Goal: Task Accomplishment & Management: Use online tool/utility

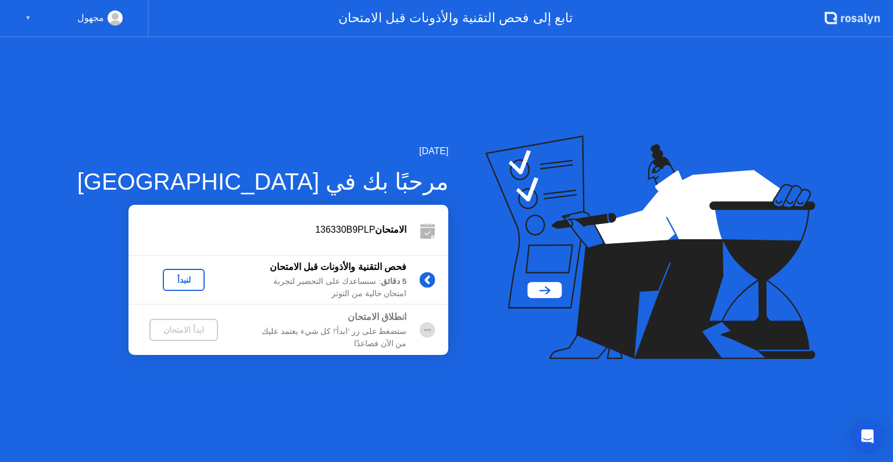
click at [167, 281] on div "لنبدأ" at bounding box center [183, 279] width 33 height 9
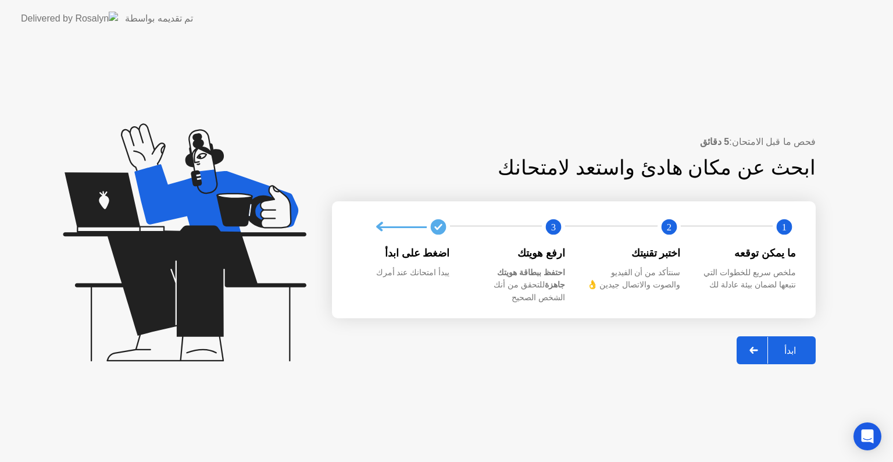
click at [755, 346] on icon at bounding box center [753, 349] width 8 height 7
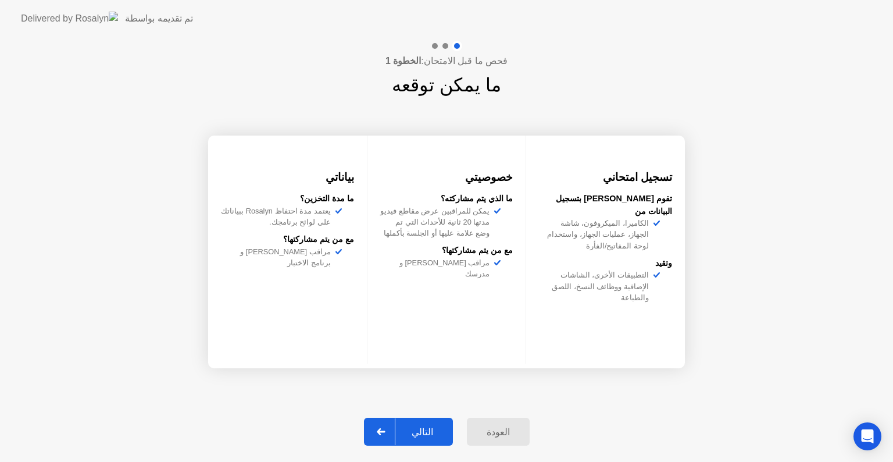
click at [385, 428] on icon at bounding box center [381, 431] width 9 height 7
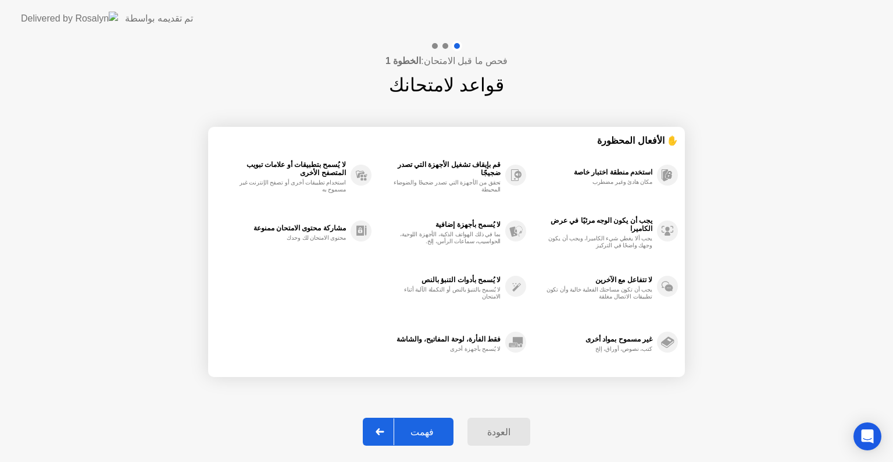
click at [392, 435] on div at bounding box center [380, 431] width 28 height 27
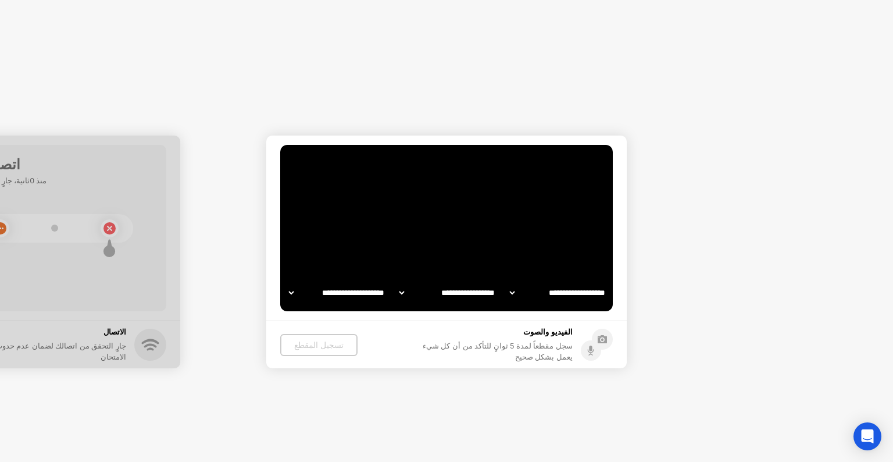
select select "**********"
select select "*******"
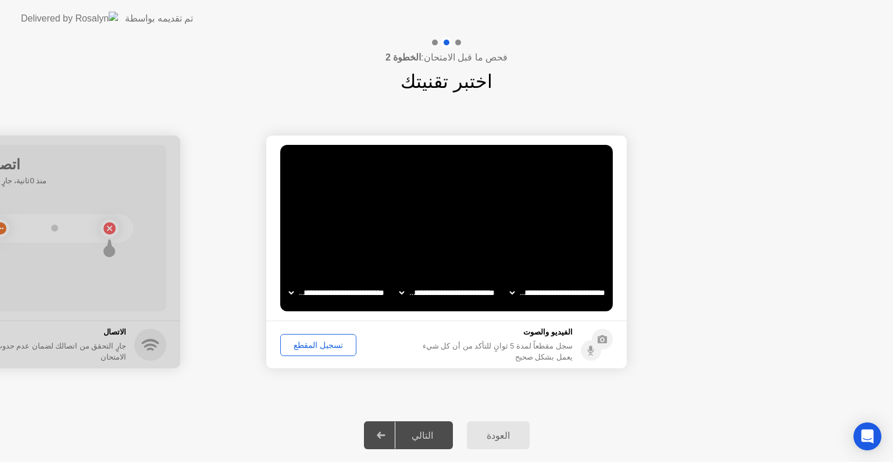
click at [312, 344] on div "تسجيل المقطع" at bounding box center [318, 344] width 68 height 9
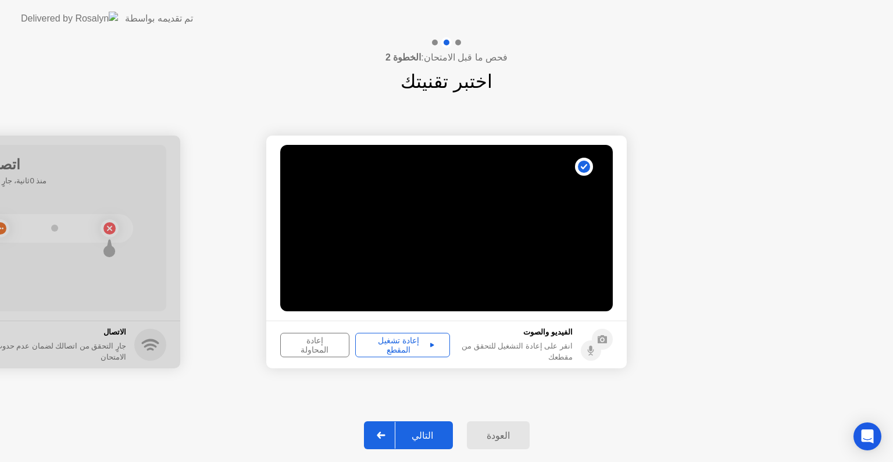
click at [384, 345] on div "إعادة تشغيل المقطع" at bounding box center [402, 344] width 87 height 19
click at [416, 338] on div "إعادة تشغيل المقطع" at bounding box center [402, 344] width 87 height 19
click at [321, 348] on div "إعادة المحاولة" at bounding box center [314, 344] width 61 height 19
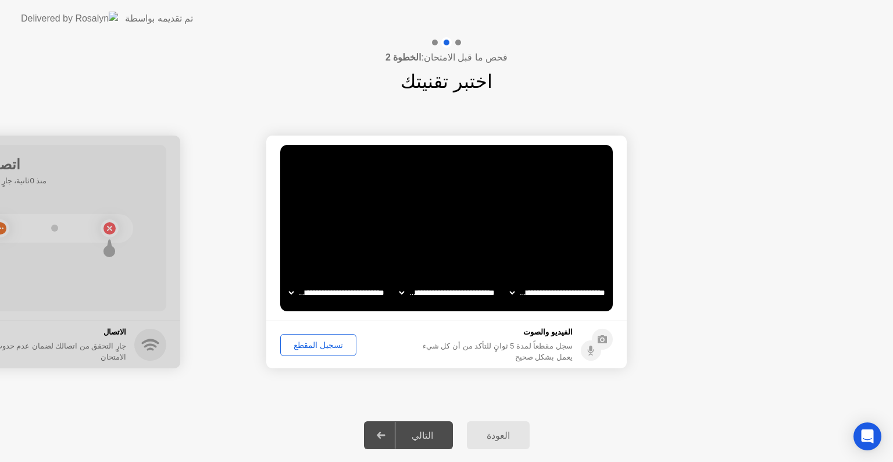
click at [310, 346] on div "تسجيل المقطع" at bounding box center [318, 344] width 68 height 9
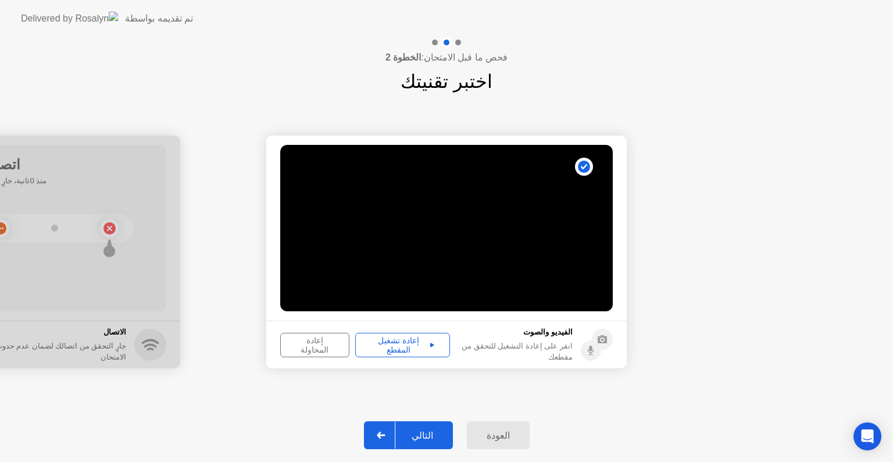
click at [377, 430] on div at bounding box center [381, 434] width 28 height 27
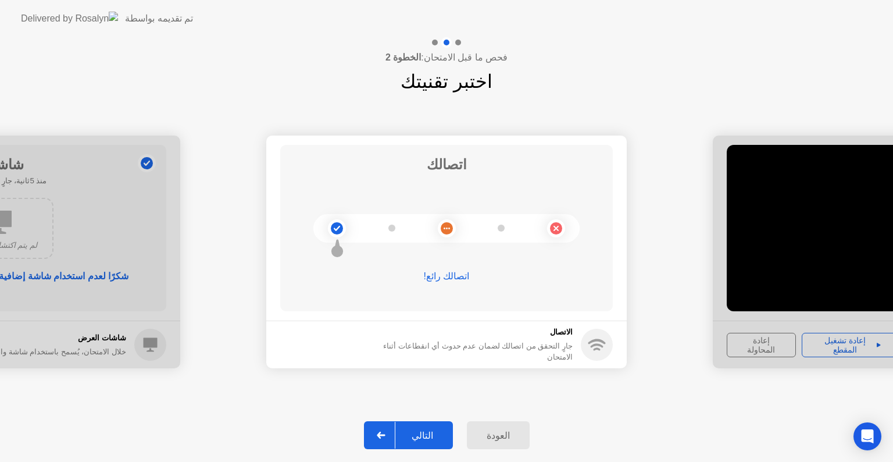
click at [385, 427] on div at bounding box center [381, 434] width 28 height 27
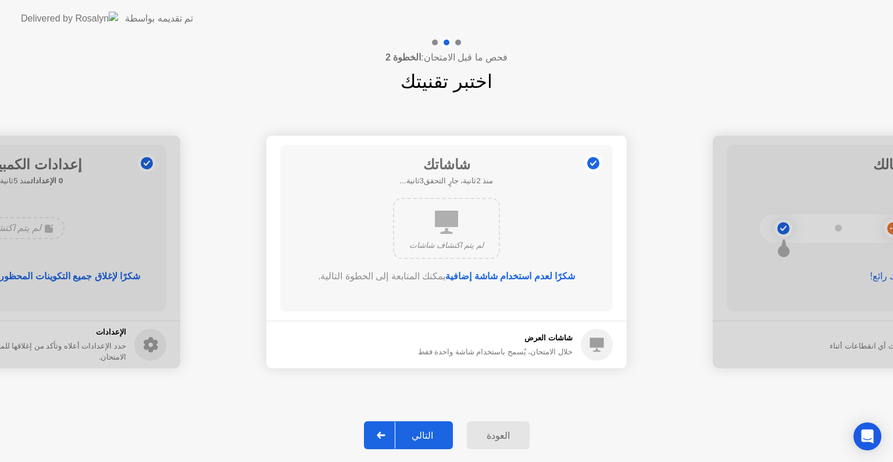
click at [385, 435] on icon at bounding box center [381, 434] width 8 height 7
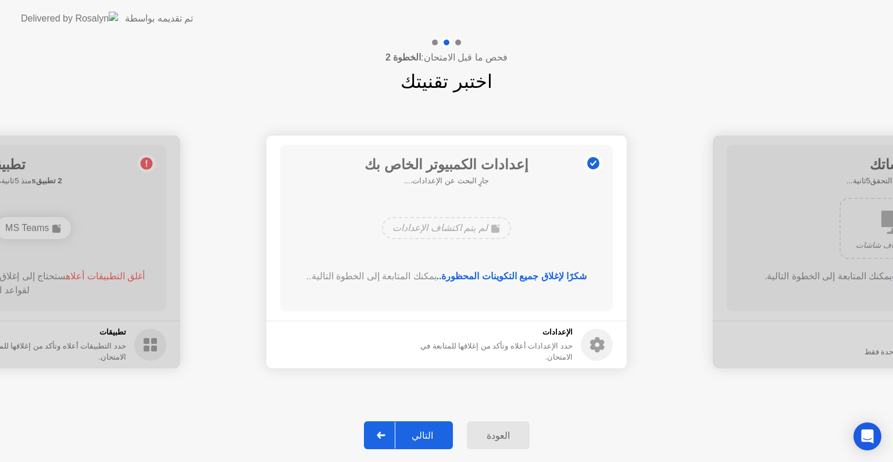
click at [385, 435] on icon at bounding box center [381, 434] width 8 height 7
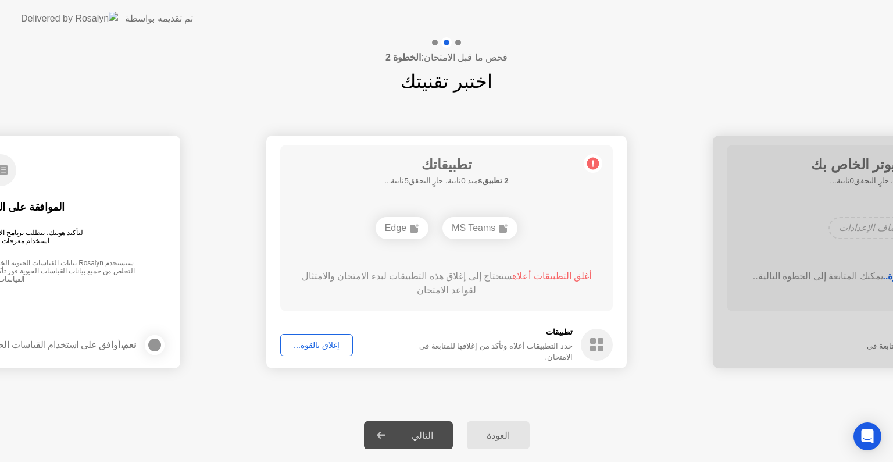
click at [385, 436] on icon at bounding box center [381, 434] width 9 height 7
click at [332, 348] on div "إغلاق بالقوة..." at bounding box center [316, 344] width 65 height 9
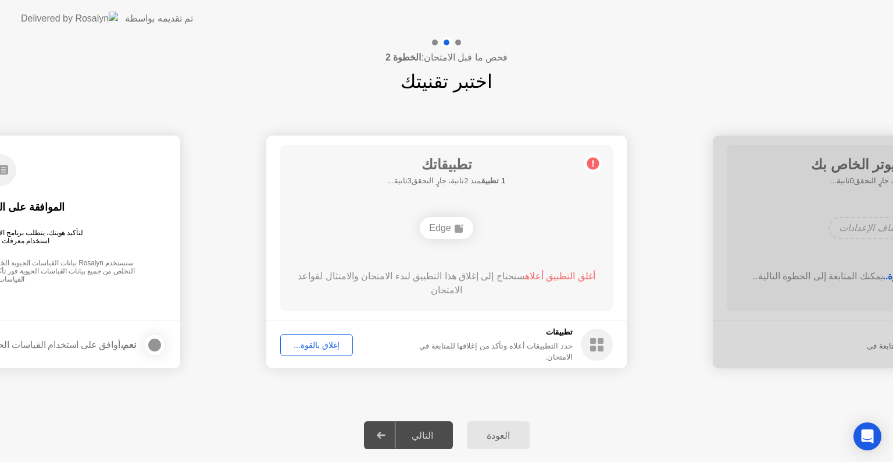
click at [317, 347] on div "إغلاق بالقوة..." at bounding box center [316, 344] width 65 height 9
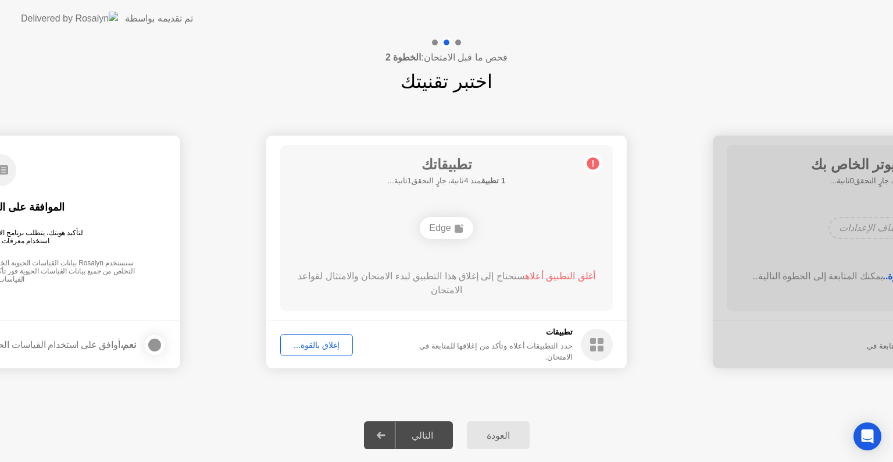
click at [391, 439] on div at bounding box center [381, 434] width 28 height 27
click at [389, 439] on div at bounding box center [381, 434] width 28 height 27
click at [388, 439] on div at bounding box center [381, 434] width 28 height 27
click at [298, 346] on div "إغلاق بالقوة..." at bounding box center [316, 344] width 65 height 9
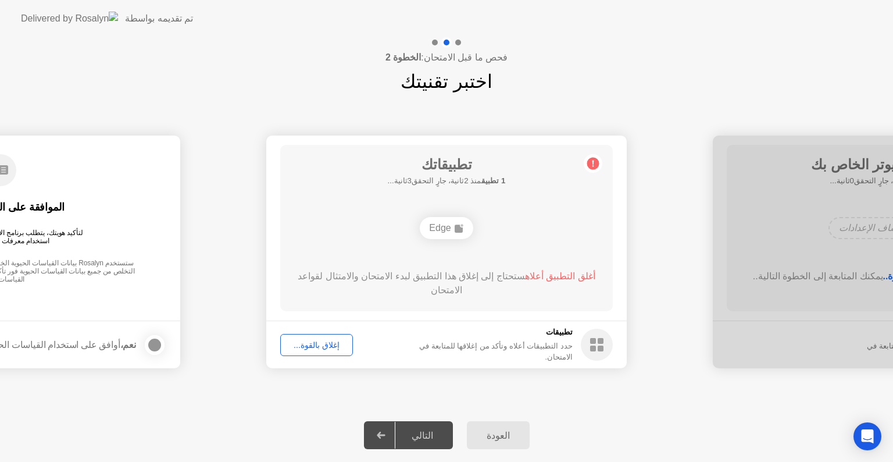
click at [449, 226] on div "Edge" at bounding box center [446, 228] width 53 height 22
click at [450, 228] on div "Edge" at bounding box center [446, 228] width 53 height 22
click at [450, 230] on div "Edge" at bounding box center [446, 228] width 53 height 22
click at [449, 236] on div "Edge" at bounding box center [446, 228] width 53 height 22
click at [430, 437] on div "التالي" at bounding box center [422, 435] width 54 height 11
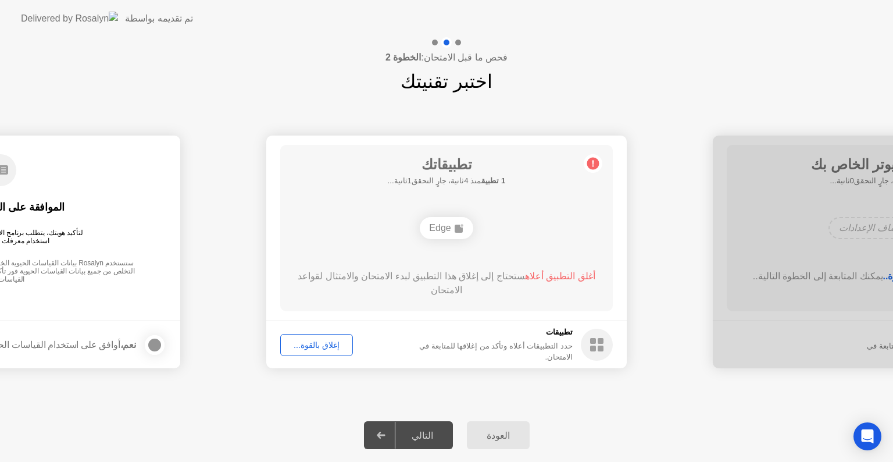
click at [378, 430] on div at bounding box center [381, 434] width 28 height 27
click at [379, 430] on div at bounding box center [381, 434] width 28 height 27
click at [321, 345] on div "إغلاق بالقوة..." at bounding box center [316, 344] width 65 height 9
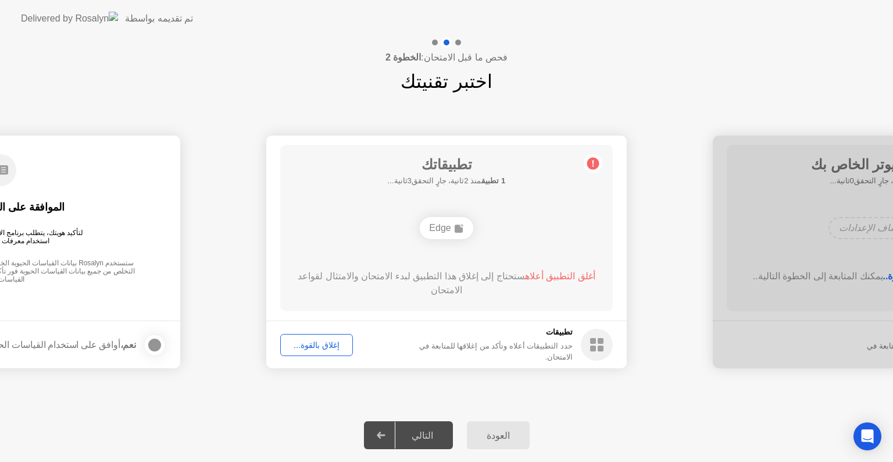
click at [306, 344] on div "إغلاق بالقوة..." at bounding box center [316, 344] width 65 height 9
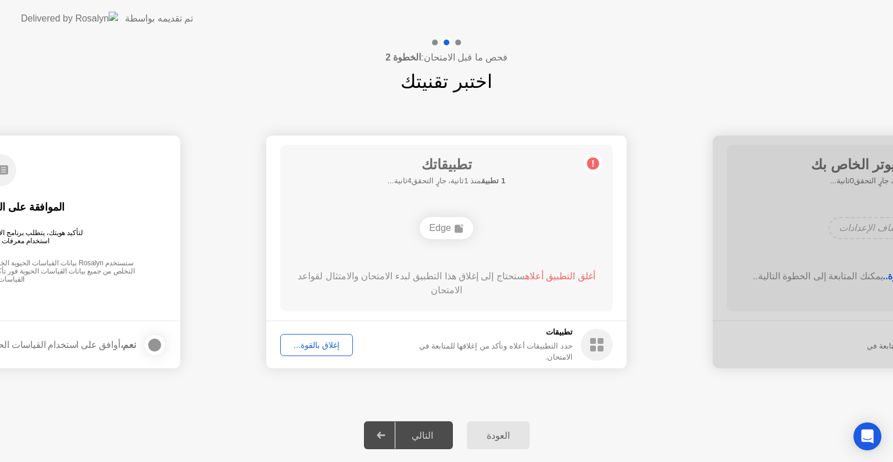
click at [596, 347] on circle at bounding box center [597, 344] width 32 height 32
click at [595, 345] on circle at bounding box center [597, 344] width 32 height 32
click at [595, 346] on rect at bounding box center [593, 348] width 6 height 6
click at [558, 338] on h5 "تطبيقات" at bounding box center [484, 332] width 176 height 12
click at [558, 344] on div "تطبيقات حدد التطبيقات أعلاه وتأكد من إغلاقها للمتابعة في الامتحان." at bounding box center [484, 344] width 176 height 36
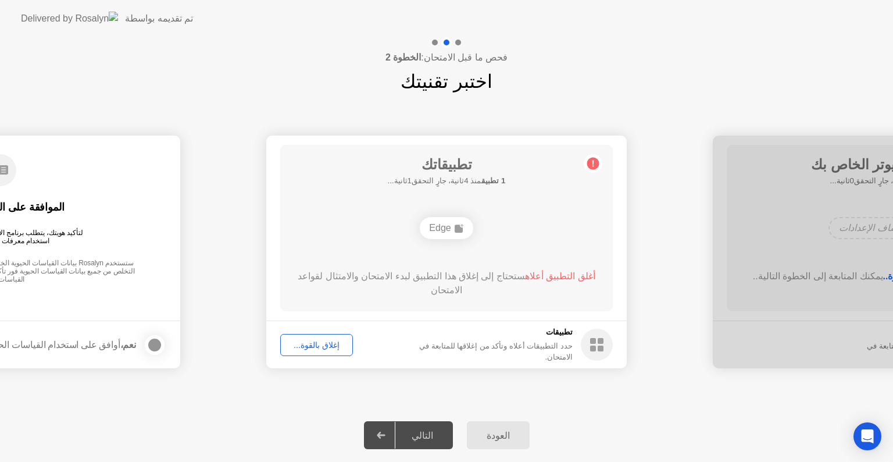
click at [557, 352] on div "حدد التطبيقات أعلاه وتأكد من إغلاقها للمتابعة في الامتحان." at bounding box center [484, 351] width 176 height 22
click at [304, 343] on div "إغلاق بالقوة..." at bounding box center [316, 344] width 65 height 9
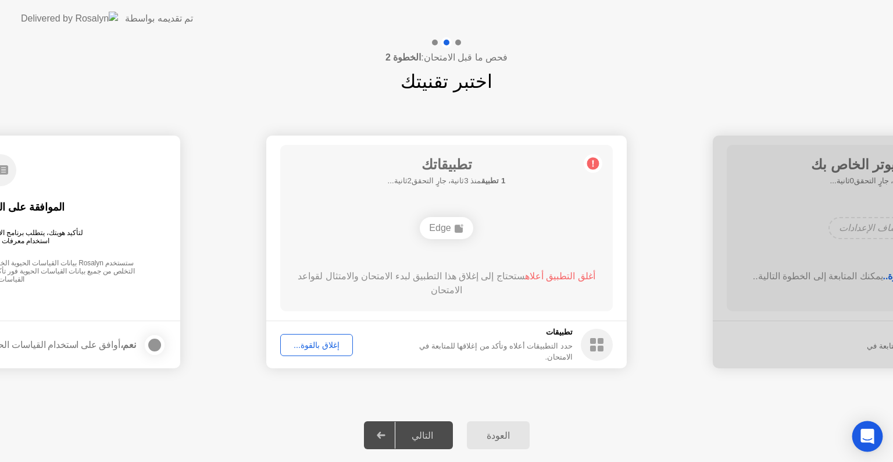
click at [871, 434] on icon "Open Intercom Messenger" at bounding box center [866, 435] width 13 height 15
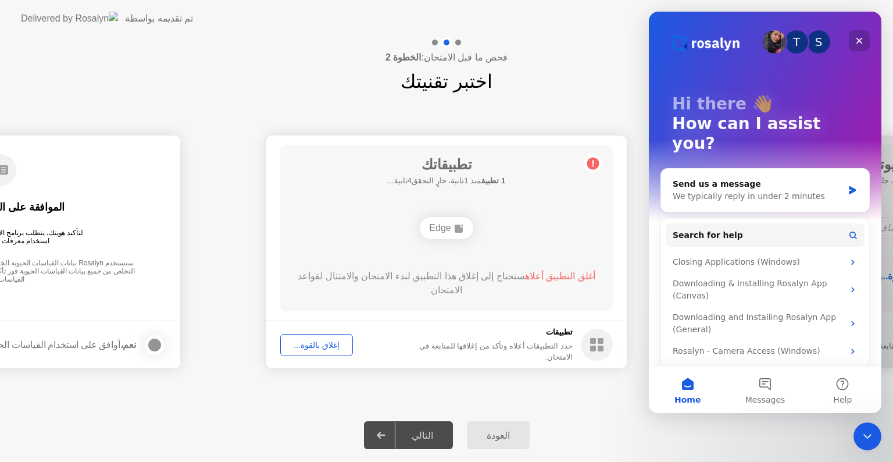
click at [863, 45] on div "Close" at bounding box center [859, 40] width 21 height 21
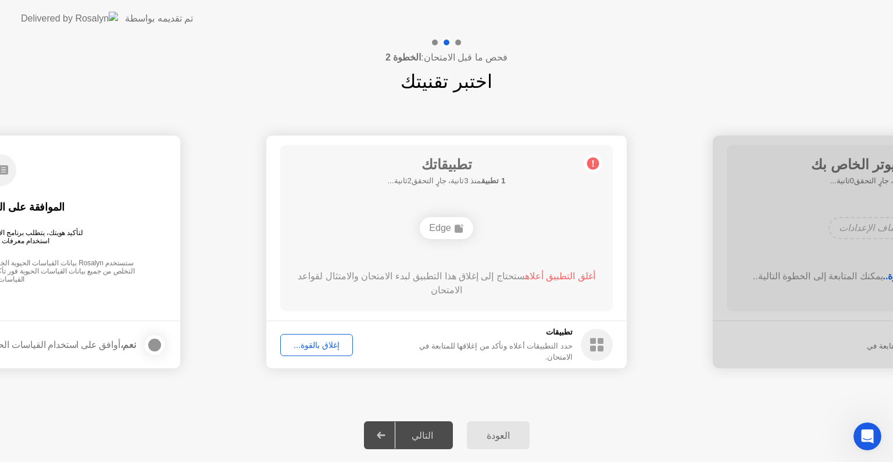
click at [298, 337] on button "إغلاق بالقوة..." at bounding box center [316, 345] width 73 height 22
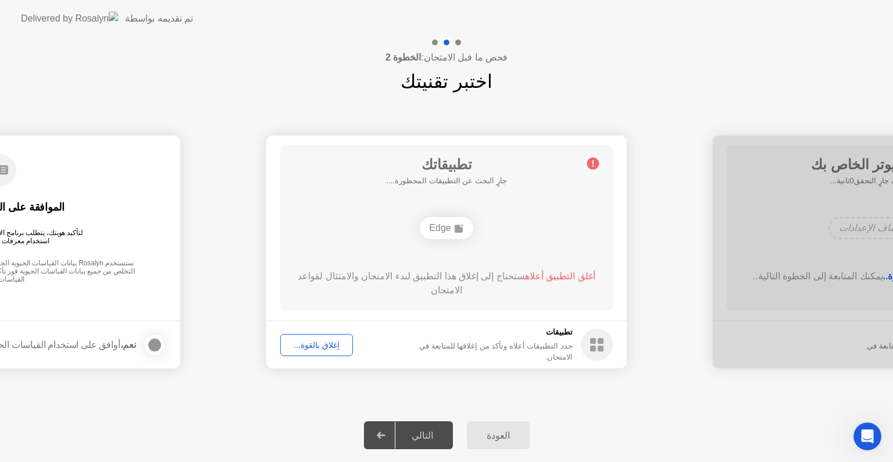
drag, startPoint x: 613, startPoint y: 198, endPoint x: 600, endPoint y: 171, distance: 29.6
click at [609, 186] on main "تطبيقاتك جارٍ البحث عن التطبيقات المحظورة.... Edge أغلق التطبيق أعلاه ستحتاج إل…" at bounding box center [446, 227] width 360 height 185
click at [591, 162] on circle at bounding box center [593, 164] width 12 height 12
click at [590, 161] on circle at bounding box center [593, 164] width 12 height 12
click at [591, 162] on circle at bounding box center [593, 164] width 12 height 12
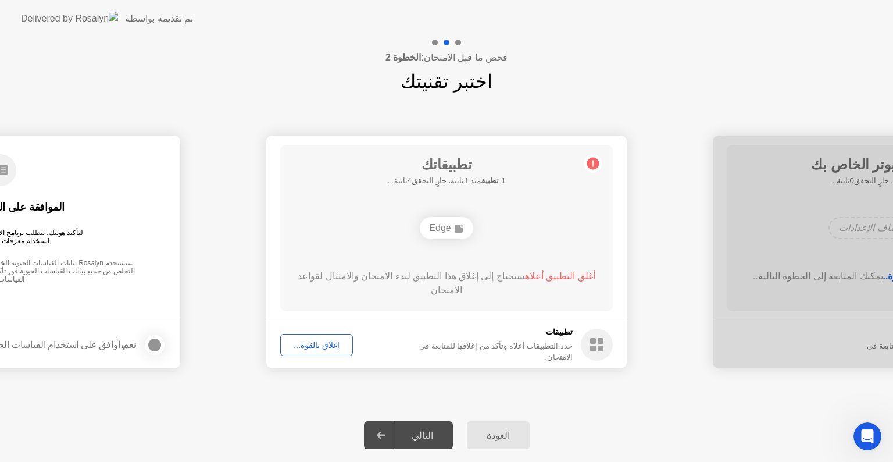
click at [592, 163] on icon at bounding box center [593, 163] width 19 height 19
click at [592, 163] on icon at bounding box center [593, 163] width 2 height 6
click at [592, 163] on circle at bounding box center [593, 164] width 12 height 12
drag, startPoint x: 465, startPoint y: 70, endPoint x: 425, endPoint y: 19, distance: 64.6
click at [465, 65] on div "فحص ما قبل الامتحان: الخطوة 2 اختبر تقنيتك" at bounding box center [446, 66] width 893 height 58
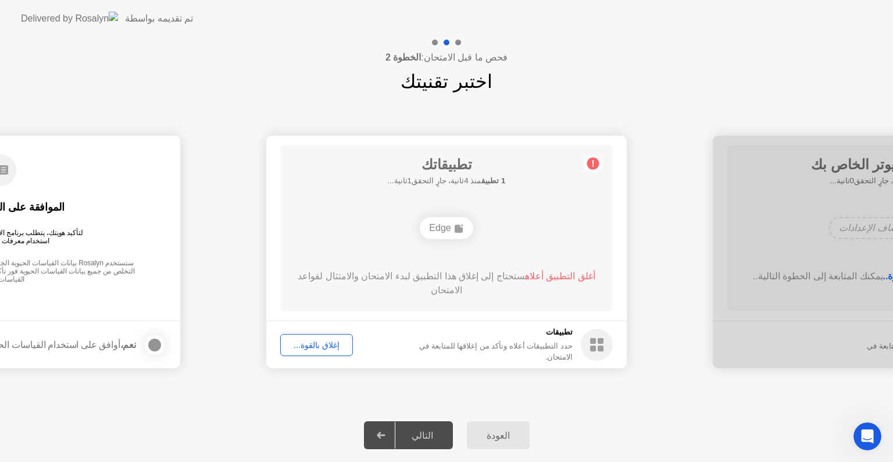
click at [430, 37] on app-layout-with-logo "**********" at bounding box center [446, 231] width 893 height 462
click at [434, 41] on div at bounding box center [435, 43] width 6 height 6
click at [434, 42] on div at bounding box center [435, 43] width 6 height 6
click at [324, 347] on div "إغلاق بالقوة..." at bounding box center [316, 344] width 65 height 9
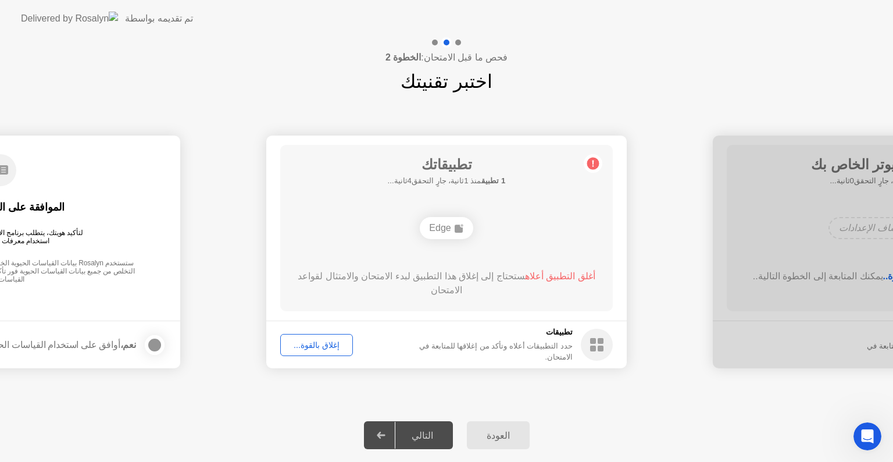
click at [497, 433] on div "العودة" at bounding box center [498, 435] width 56 height 11
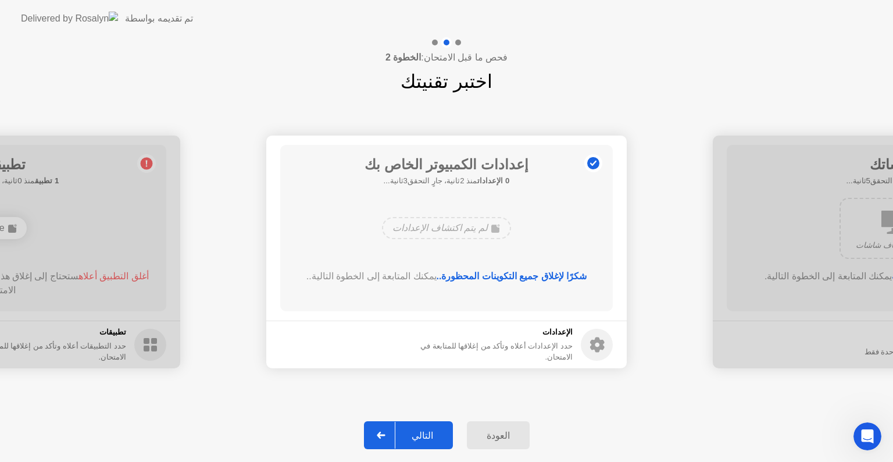
click at [501, 432] on div "العودة" at bounding box center [498, 435] width 56 height 11
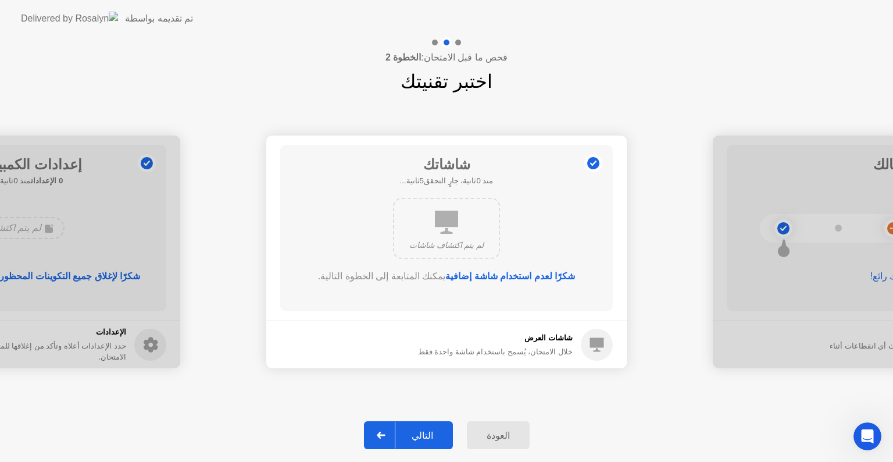
click at [503, 432] on div "العودة" at bounding box center [498, 435] width 56 height 11
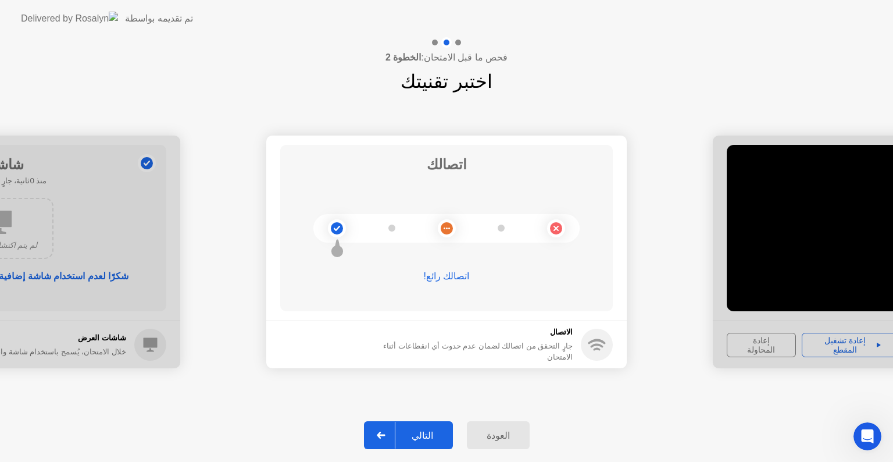
click at [503, 434] on div "العودة" at bounding box center [498, 435] width 56 height 11
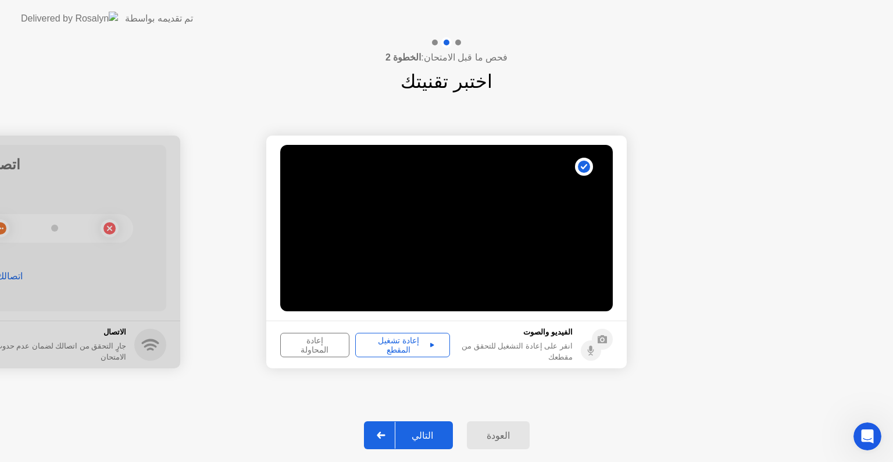
click at [503, 434] on div "العودة" at bounding box center [498, 435] width 56 height 11
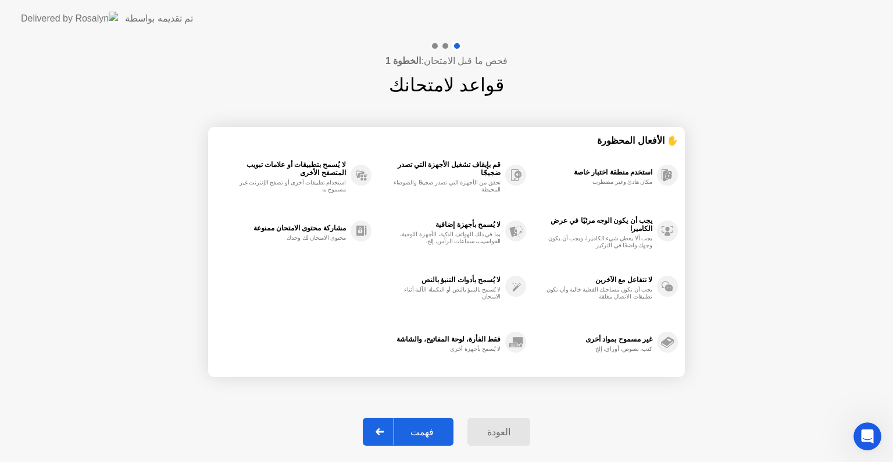
click at [504, 435] on div "العودة" at bounding box center [499, 431] width 56 height 11
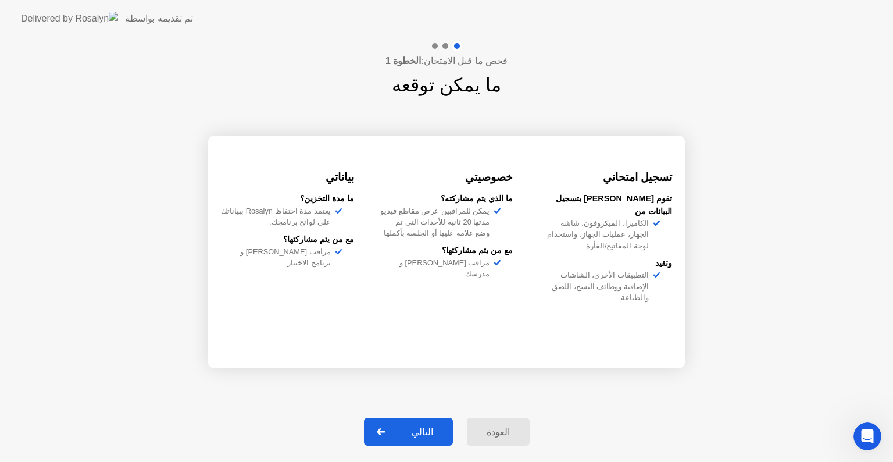
click at [505, 435] on div "العودة" at bounding box center [498, 431] width 56 height 11
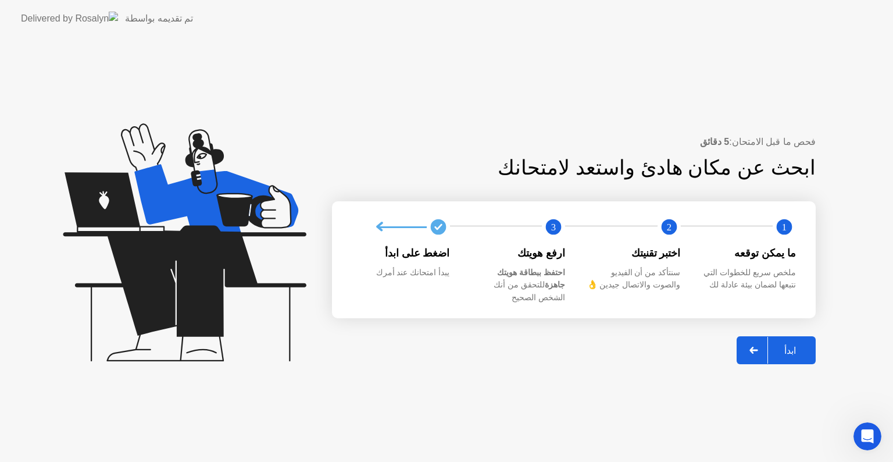
click at [747, 345] on div at bounding box center [754, 350] width 28 height 27
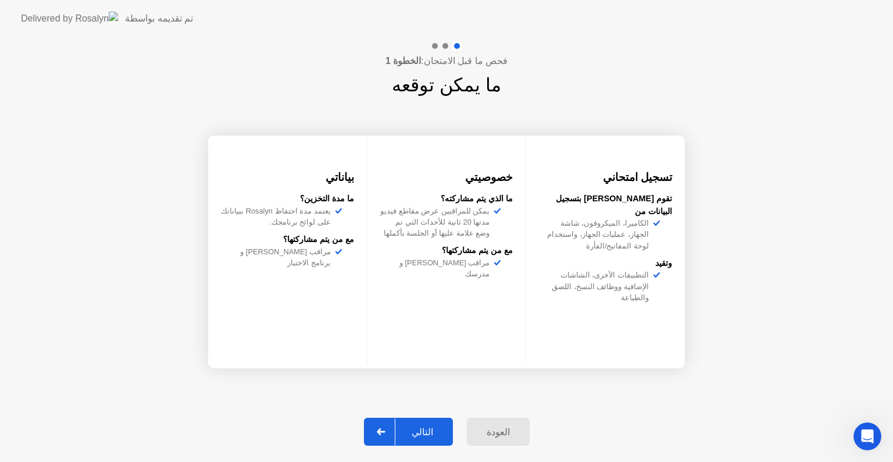
click at [496, 430] on div "العودة" at bounding box center [498, 431] width 56 height 11
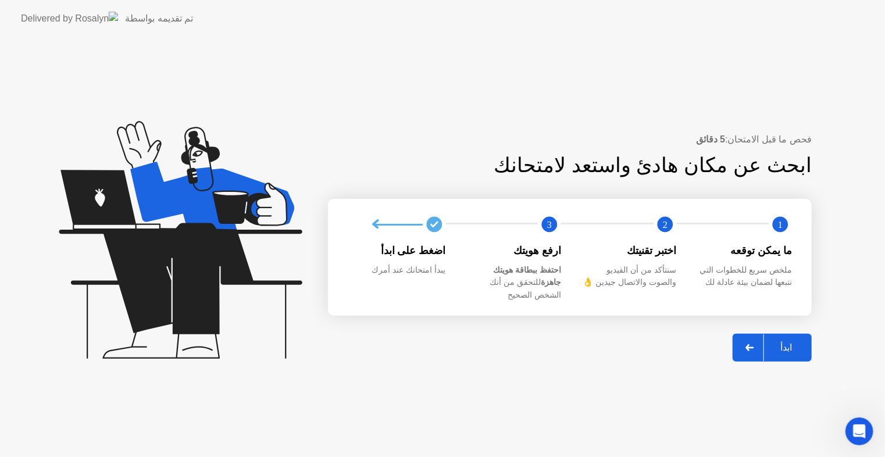
click at [374, 30] on header "تم تقديمه بواسطة" at bounding box center [442, 18] width 885 height 37
click at [747, 349] on div at bounding box center [750, 347] width 28 height 27
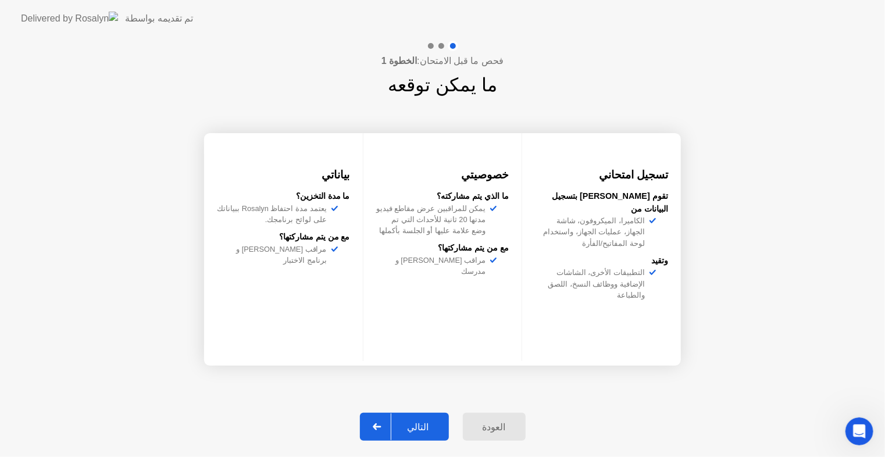
click at [388, 426] on div at bounding box center [377, 426] width 28 height 27
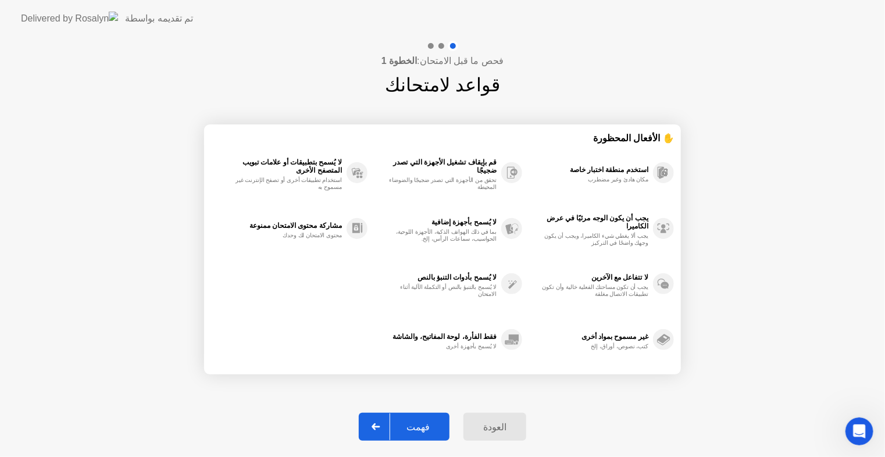
click at [380, 423] on icon at bounding box center [375, 426] width 9 height 7
select select "**********"
select select "*******"
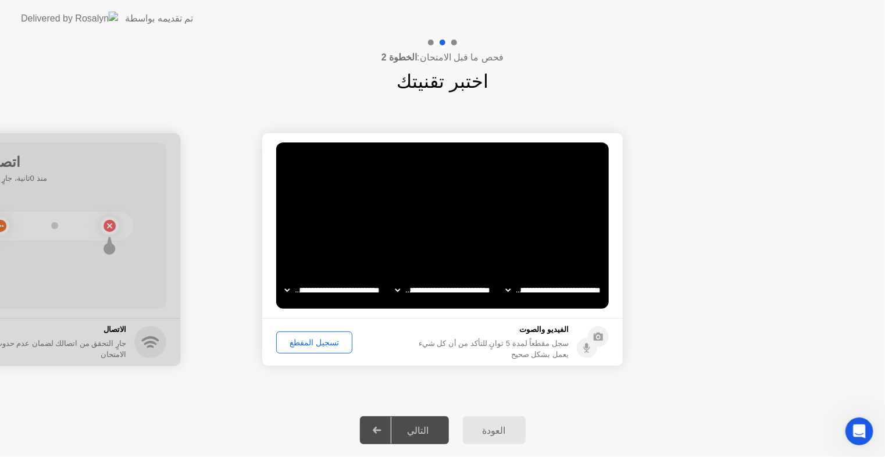
click at [385, 418] on div at bounding box center [377, 430] width 28 height 27
click at [322, 342] on div "تسجيل المقطع" at bounding box center [314, 342] width 68 height 9
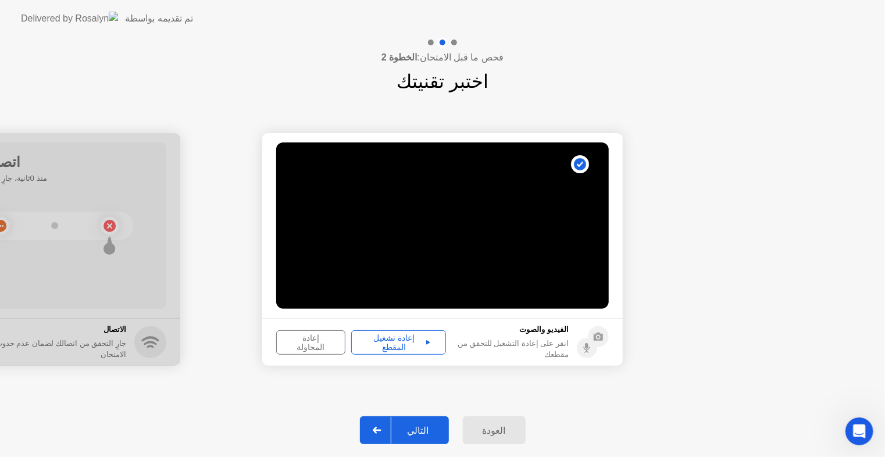
click at [377, 430] on div at bounding box center [377, 430] width 28 height 27
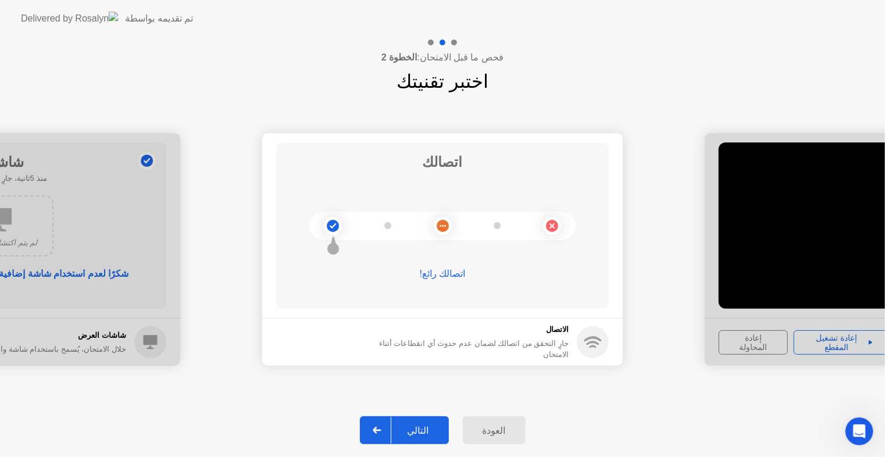
click at [334, 221] on circle at bounding box center [333, 226] width 12 height 12
click at [334, 220] on circle at bounding box center [333, 226] width 12 height 12
click at [374, 428] on div at bounding box center [377, 430] width 28 height 27
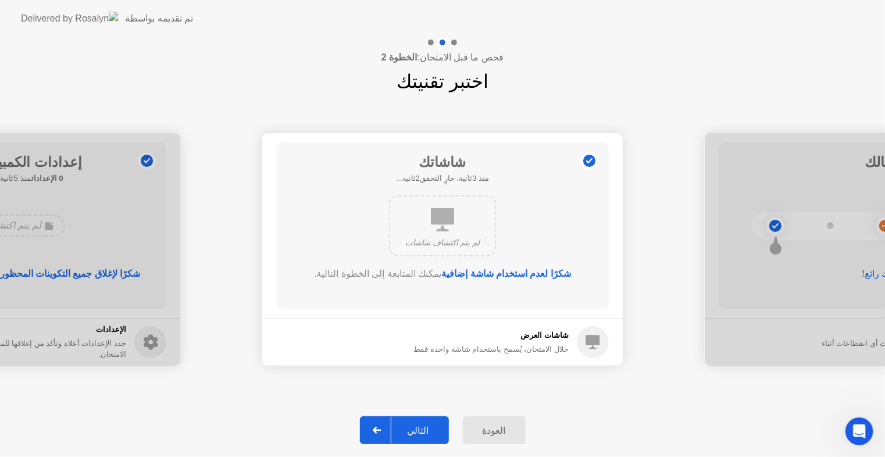
click at [374, 428] on div at bounding box center [377, 430] width 28 height 27
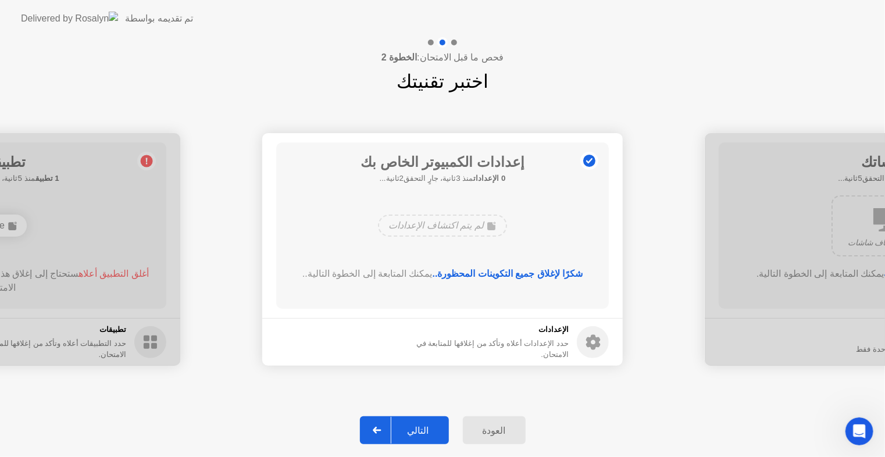
click at [374, 427] on div at bounding box center [377, 430] width 28 height 27
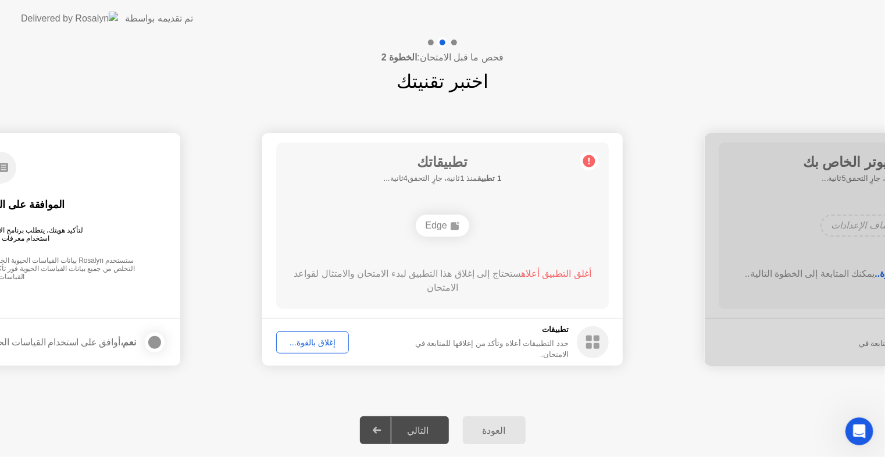
click at [548, 276] on span "أغلق التطبيق أعلاه" at bounding box center [556, 274] width 70 height 10
click at [548, 272] on span "أغلق التطبيق أعلاه" at bounding box center [556, 274] width 70 height 10
click at [327, 344] on div "إغلاق بالقوة..." at bounding box center [312, 342] width 65 height 9
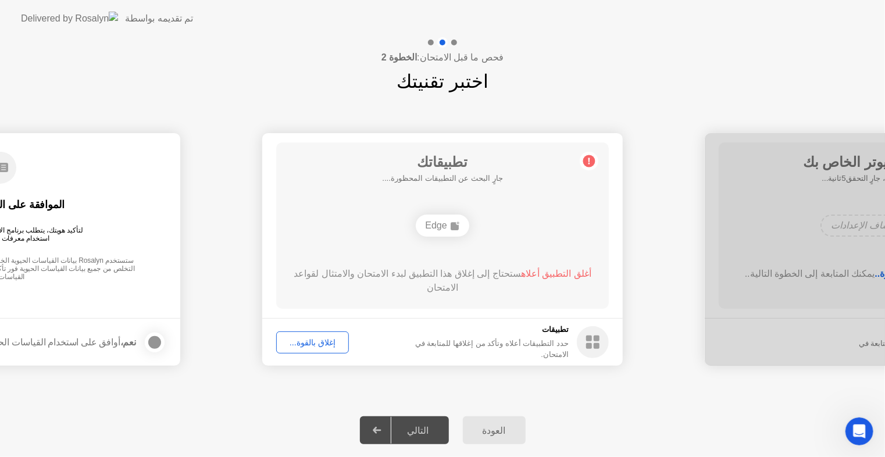
click at [85, 307] on main "الموافقة على القياسات الحيوية لتأكيد هويتك، يتطلب برنامج الاختبار الخاص بك من R…" at bounding box center [0, 225] width 360 height 185
click at [381, 430] on icon at bounding box center [377, 430] width 9 height 7
click at [374, 423] on div at bounding box center [377, 430] width 28 height 27
click at [433, 435] on div "التالي" at bounding box center [418, 430] width 54 height 11
click at [415, 425] on div "التالي" at bounding box center [418, 430] width 54 height 11
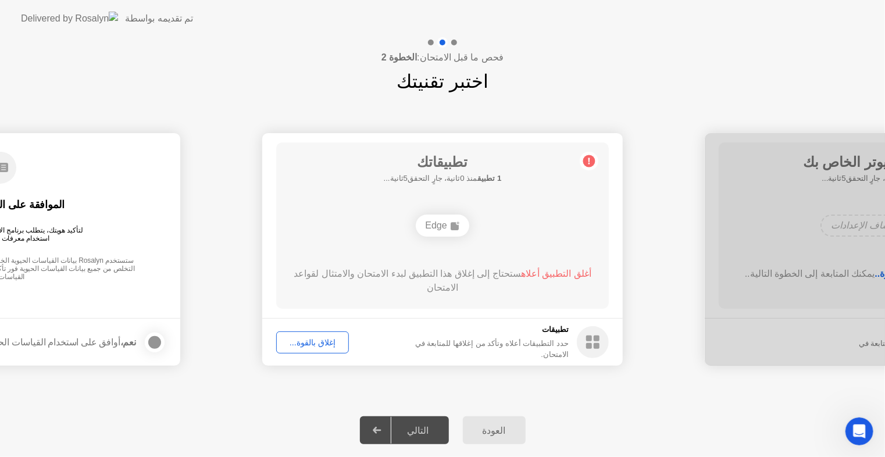
click at [415, 425] on div "التالي" at bounding box center [418, 430] width 54 height 11
click at [588, 162] on circle at bounding box center [589, 161] width 12 height 12
click at [481, 425] on div "العودة" at bounding box center [494, 430] width 56 height 11
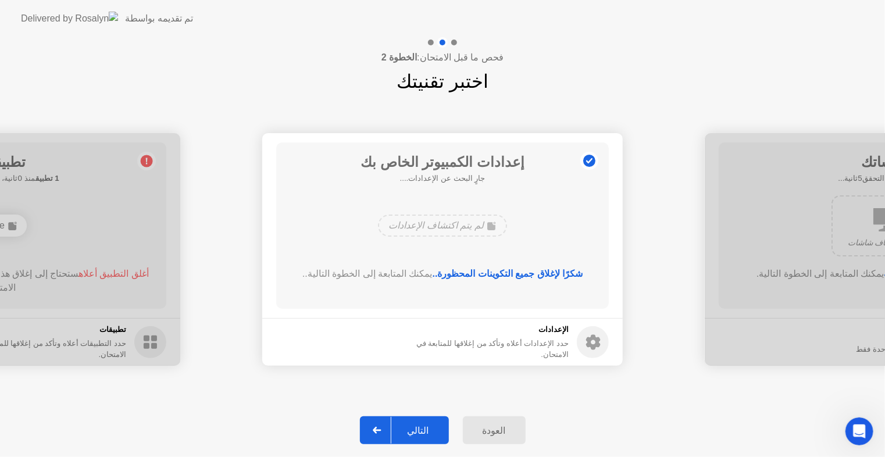
click at [481, 425] on div "العودة" at bounding box center [494, 430] width 56 height 11
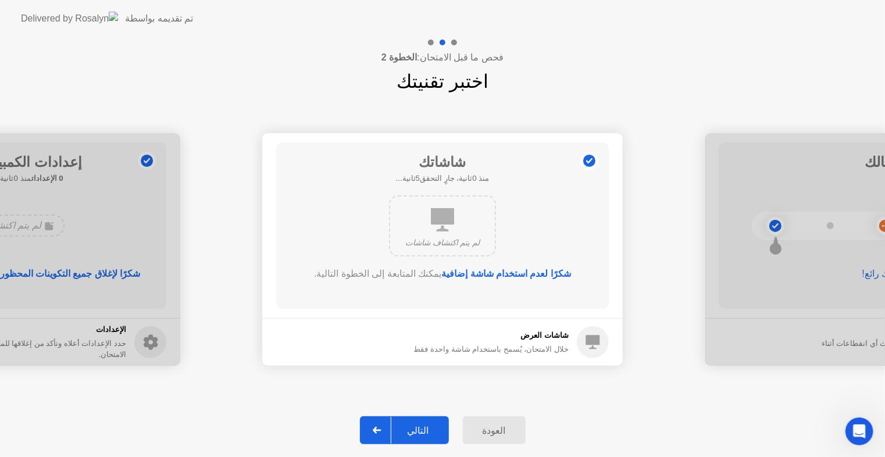
click at [481, 426] on div "العودة" at bounding box center [494, 430] width 56 height 11
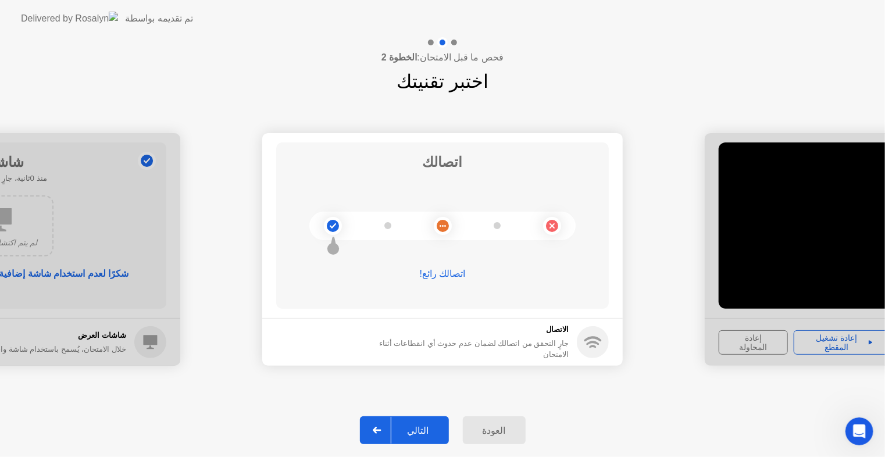
click at [481, 426] on div "العودة" at bounding box center [494, 430] width 56 height 11
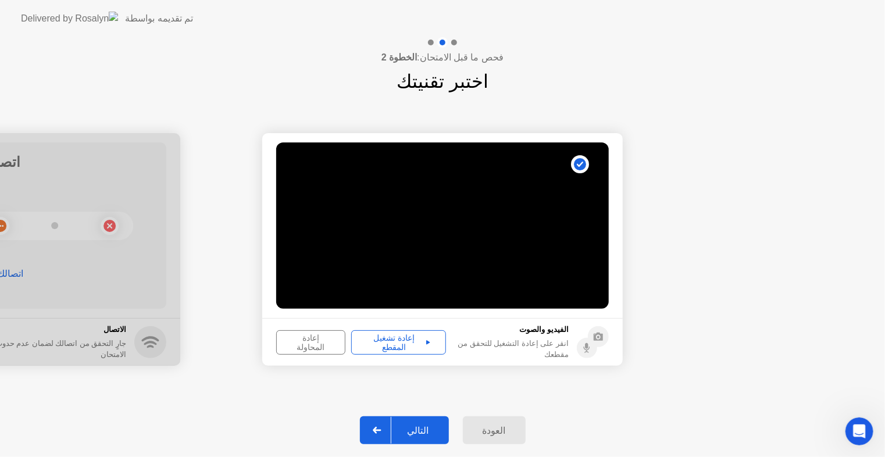
click at [481, 427] on div "العودة" at bounding box center [494, 430] width 56 height 11
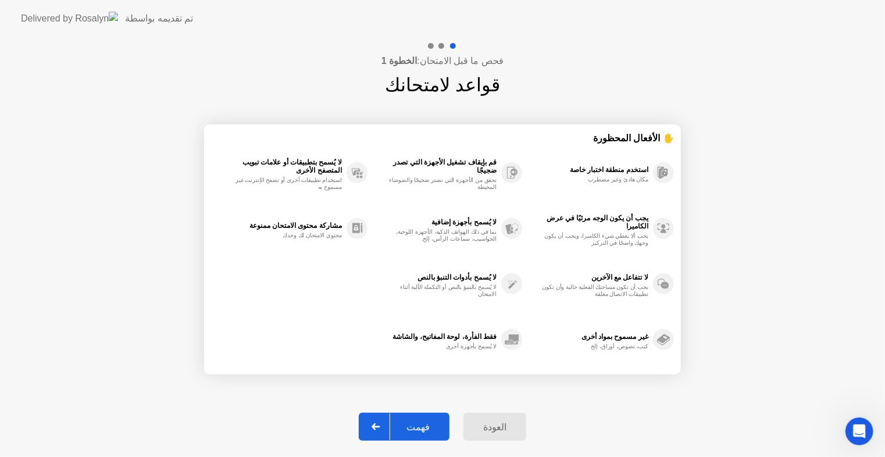
click at [511, 426] on div "العودة" at bounding box center [495, 426] width 56 height 11
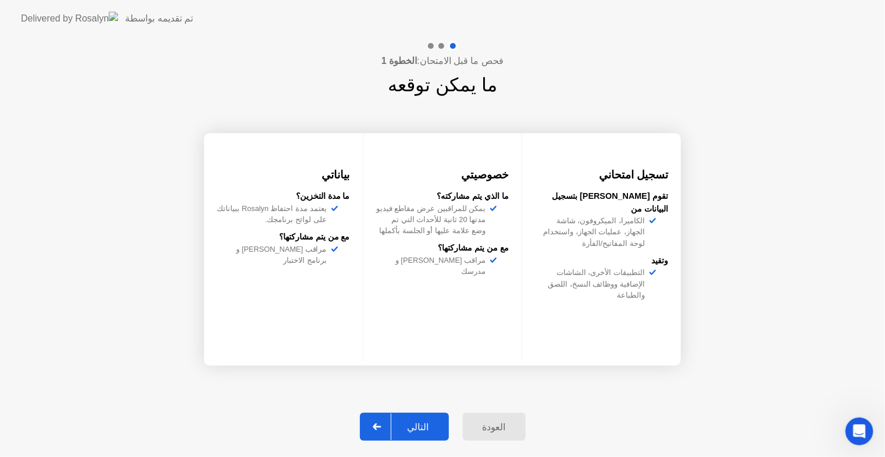
click at [487, 417] on button "العودة" at bounding box center [494, 427] width 63 height 28
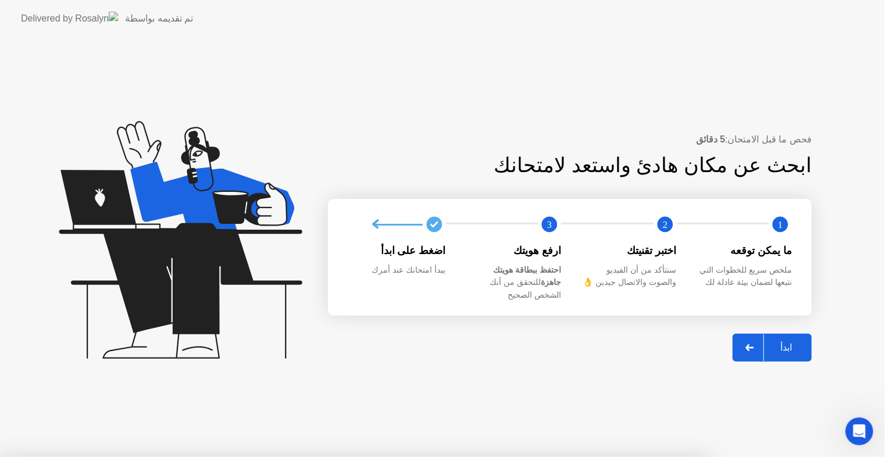
drag, startPoint x: 409, startPoint y: 240, endPoint x: 409, endPoint y: 248, distance: 8.1
